Goal: Find specific page/section: Find specific page/section

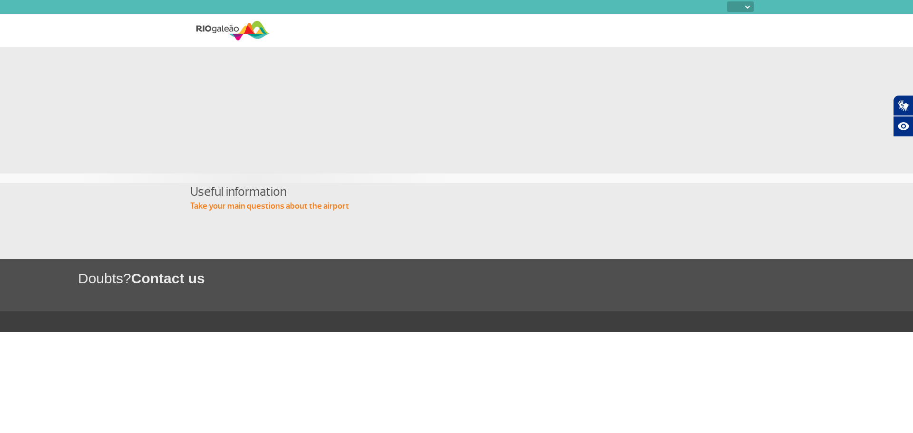
select select
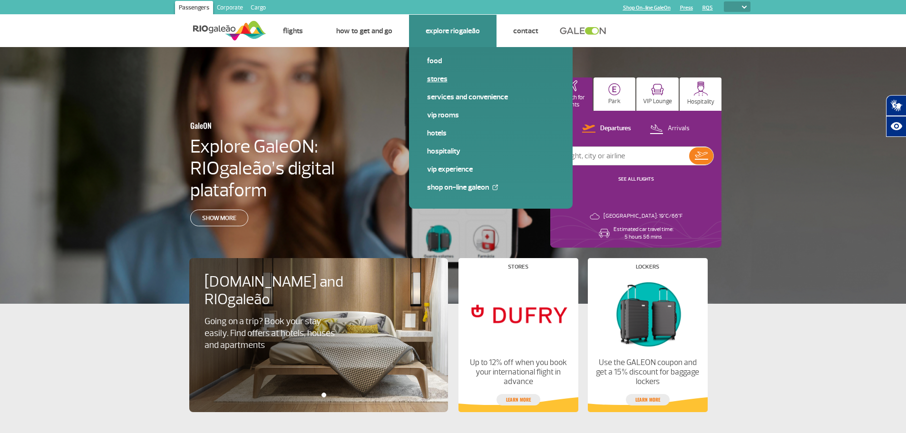
click at [443, 81] on link "Stores" at bounding box center [491, 79] width 128 height 10
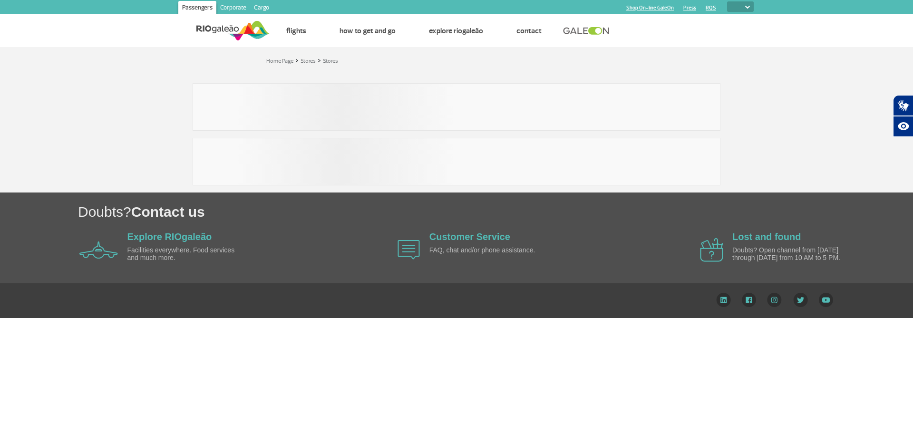
select select
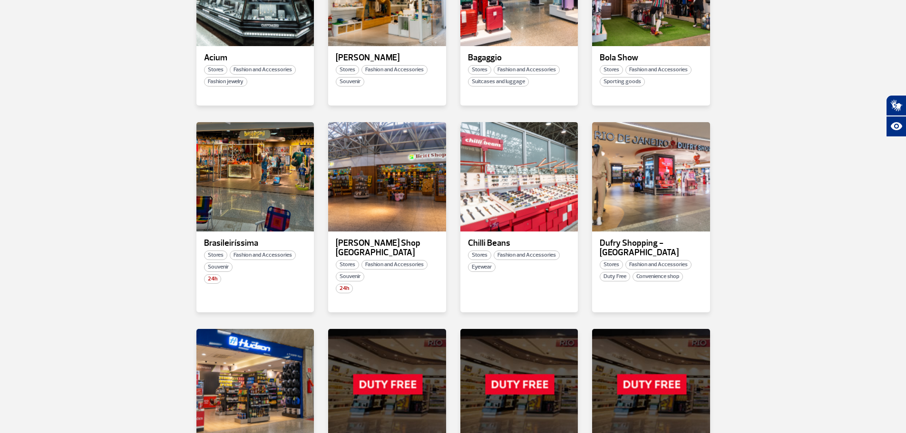
scroll to position [285, 0]
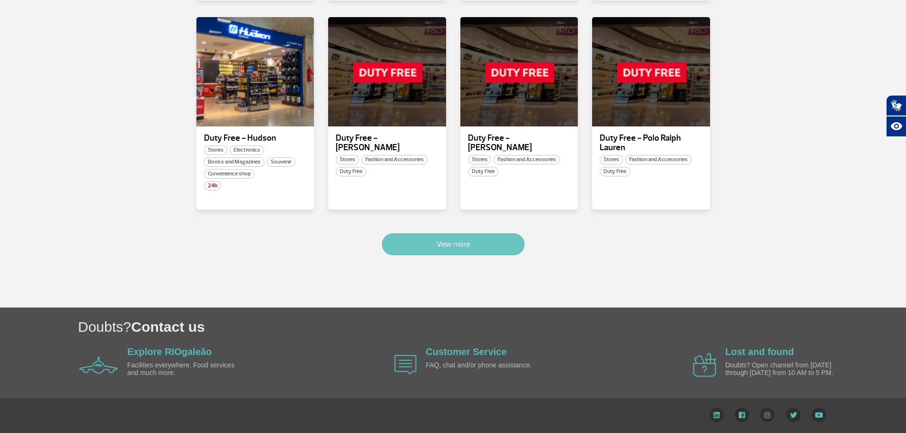
click at [462, 238] on button "View more" at bounding box center [453, 245] width 143 height 22
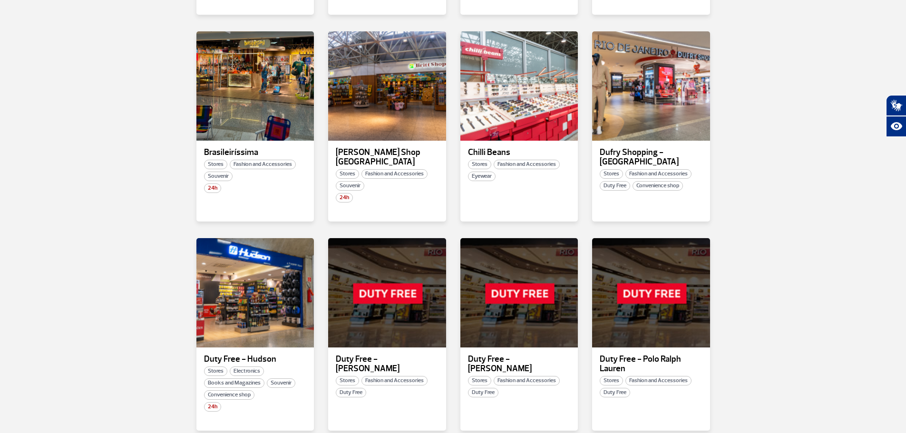
scroll to position [0, 0]
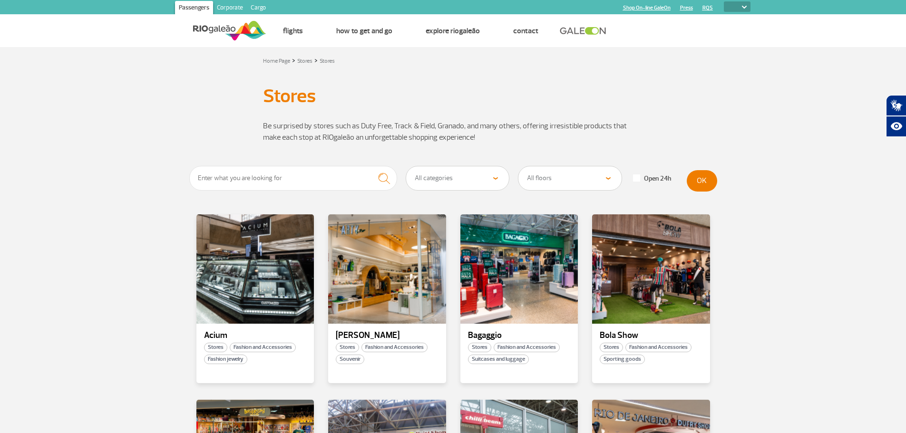
click at [496, 183] on select "All categories Beauty &amp; Cosmetics Electronics Books and Magazines Fashion a…" at bounding box center [457, 179] width 103 height 24
select select "28"
click at [406, 167] on select "All categories Beauty &amp; Cosmetics Electronics Books and Magazines Fashion a…" at bounding box center [457, 179] width 103 height 24
click at [478, 179] on select "All categories Beauty &amp; Cosmetics Electronics Books and Magazines Fashion a…" at bounding box center [457, 179] width 103 height 24
click at [303, 179] on input "text" at bounding box center [293, 178] width 208 height 25
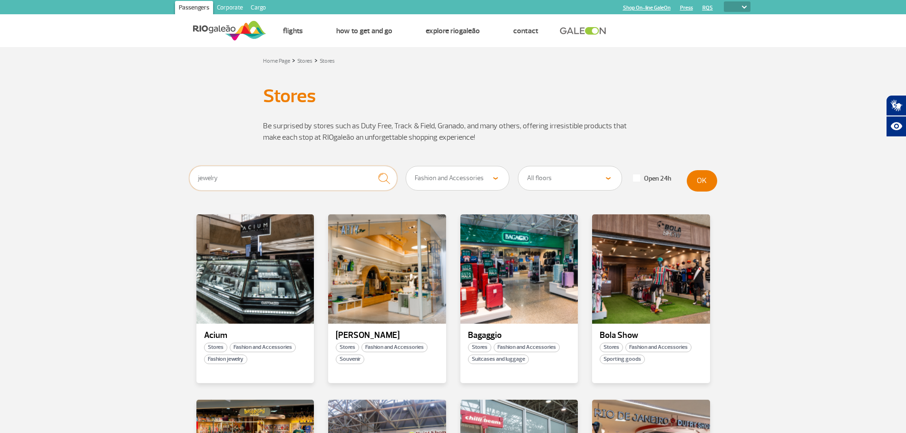
type input "jewelry"
click at [705, 181] on button "OK" at bounding box center [702, 180] width 30 height 21
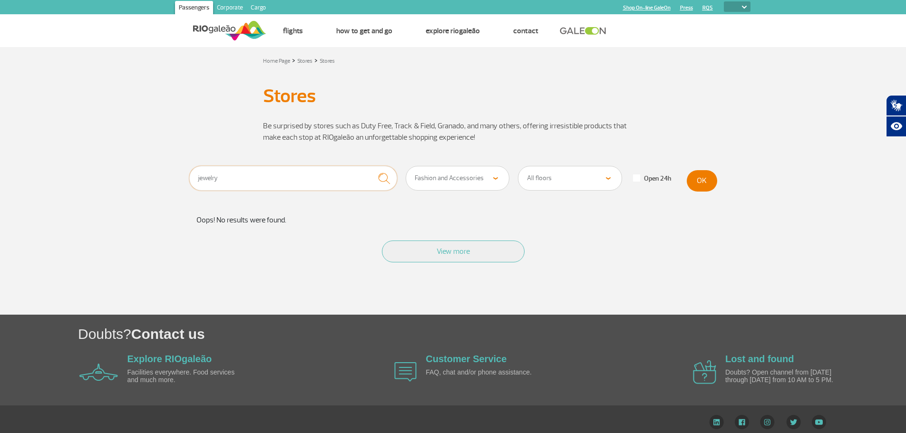
click at [258, 172] on input "jewelry" at bounding box center [293, 178] width 208 height 25
click at [371, 166] on button "submit" at bounding box center [384, 178] width 26 height 25
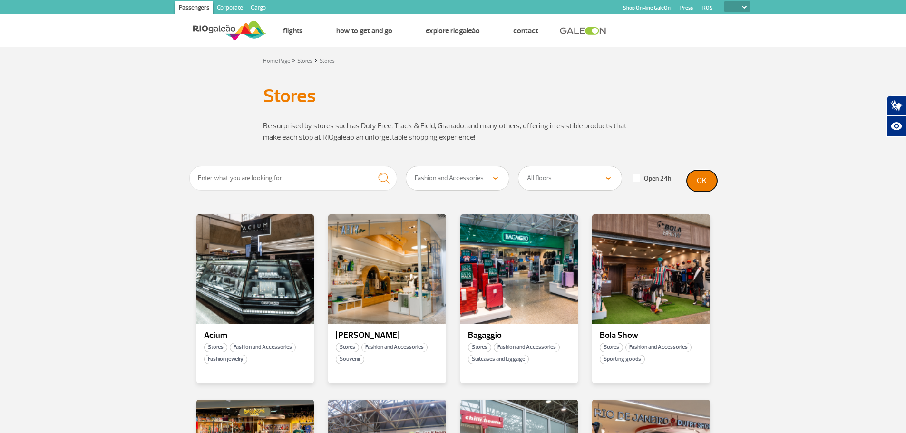
click at [701, 181] on button "OK" at bounding box center [702, 180] width 30 height 21
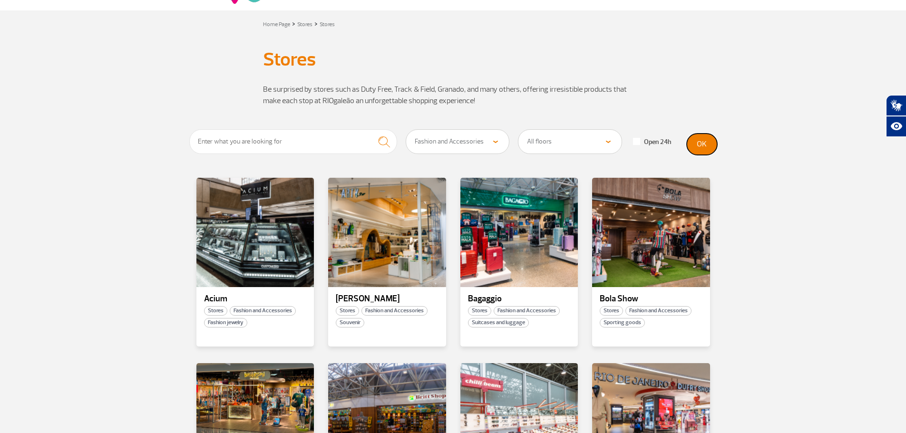
scroll to position [48, 0]
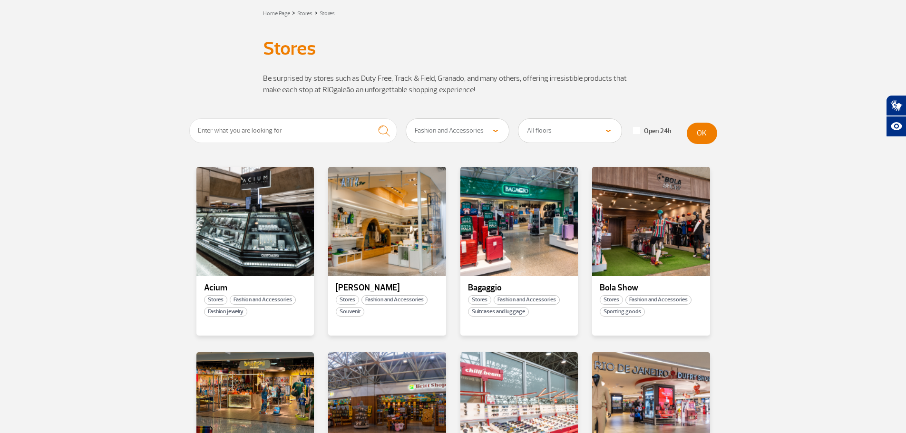
drag, startPoint x: 271, startPoint y: 220, endPoint x: 112, endPoint y: 199, distance: 160.3
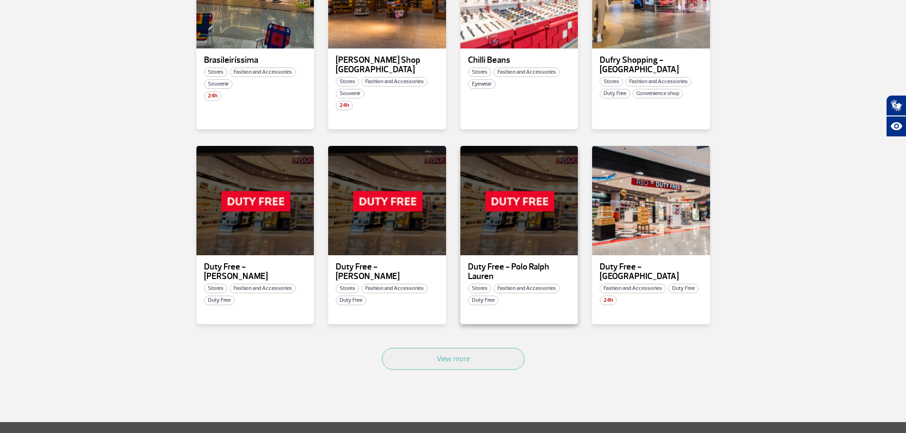
scroll to position [476, 0]
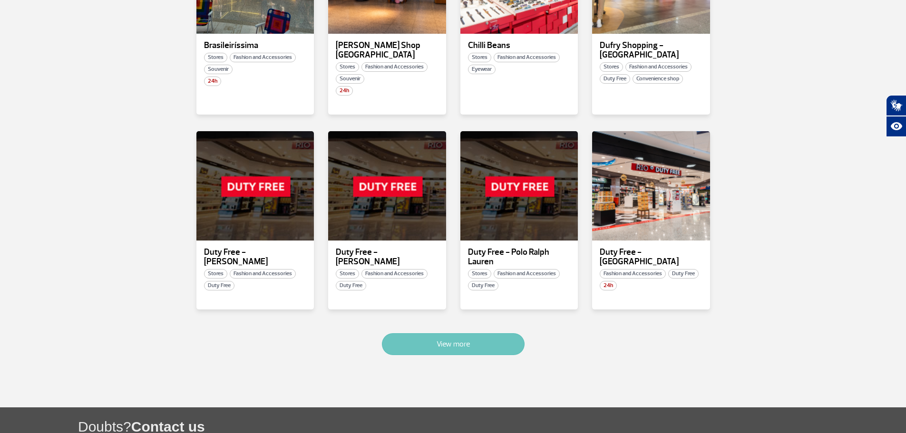
click at [468, 355] on button "View more" at bounding box center [453, 345] width 143 height 22
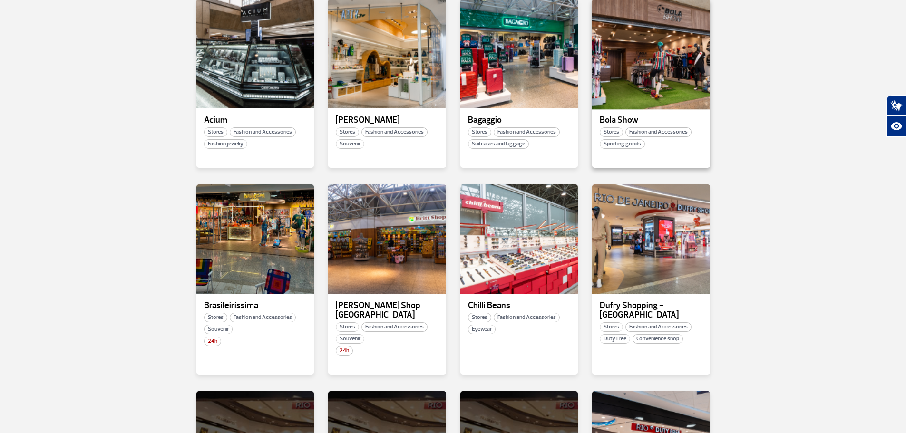
scroll to position [0, 0]
